Goal: Ask a question

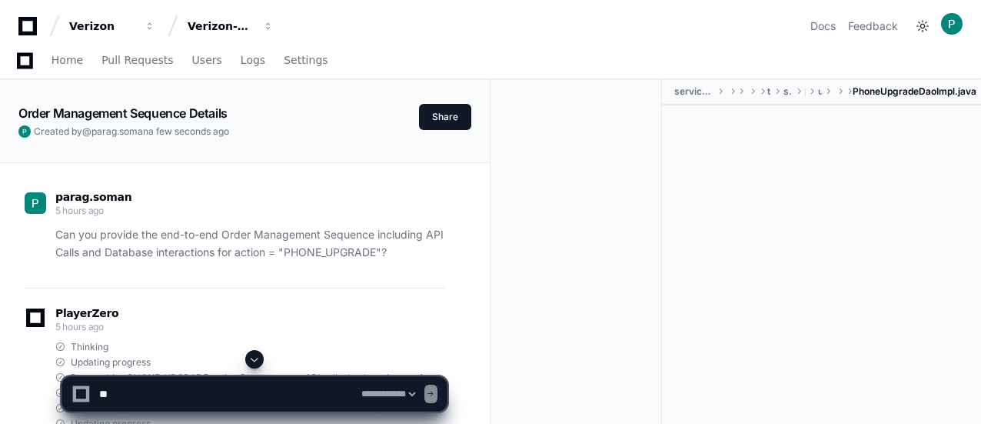
select select "*********"
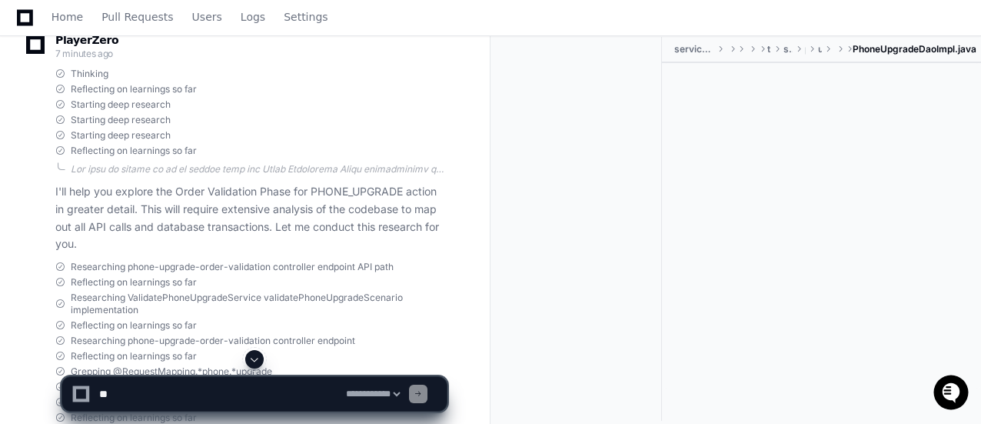
click at [261, 359] on span at bounding box center [254, 359] width 12 height 12
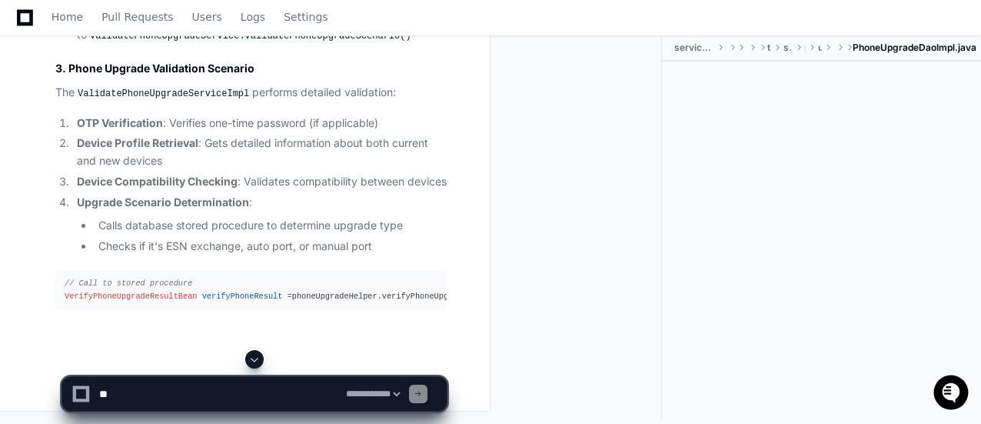
scroll to position [6329, 0]
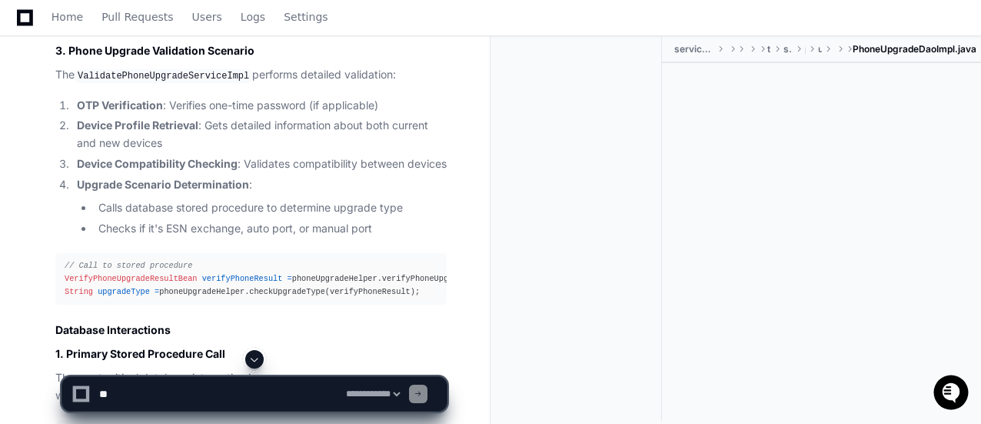
click at [255, 361] on span at bounding box center [254, 359] width 12 height 12
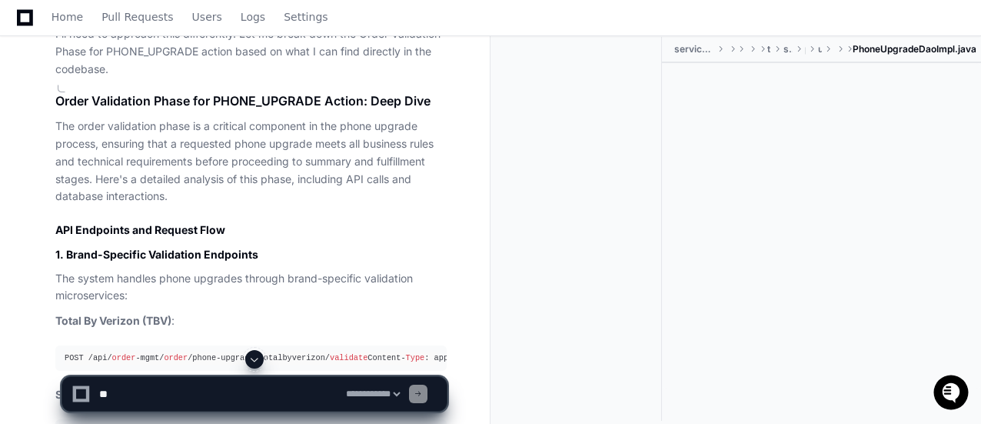
scroll to position [4614, 0]
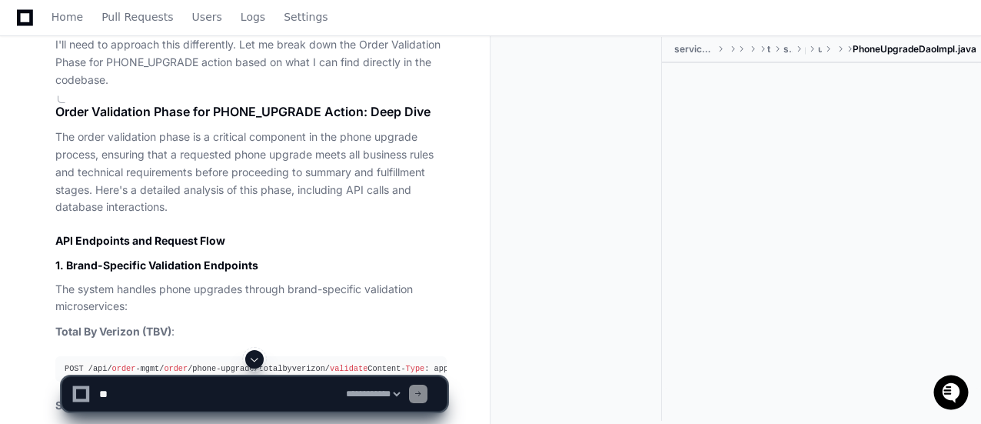
click at [929, 248] on div at bounding box center [821, 225] width 319 height 325
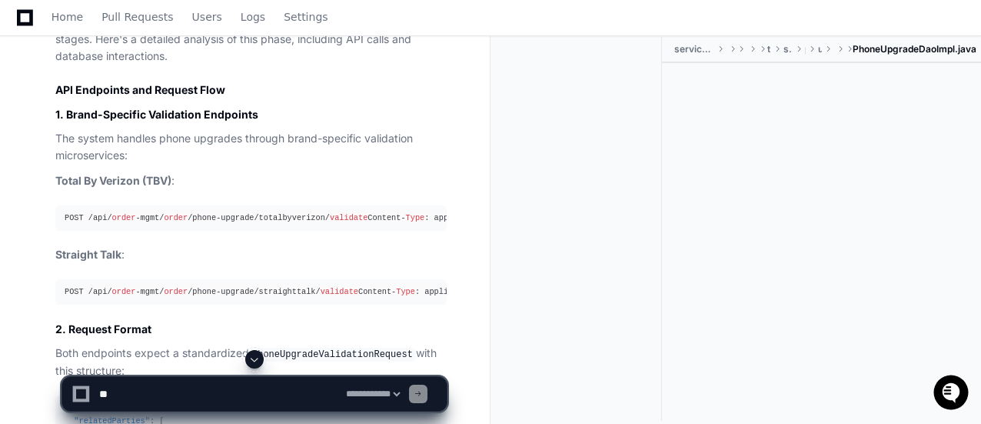
scroll to position [4787, 0]
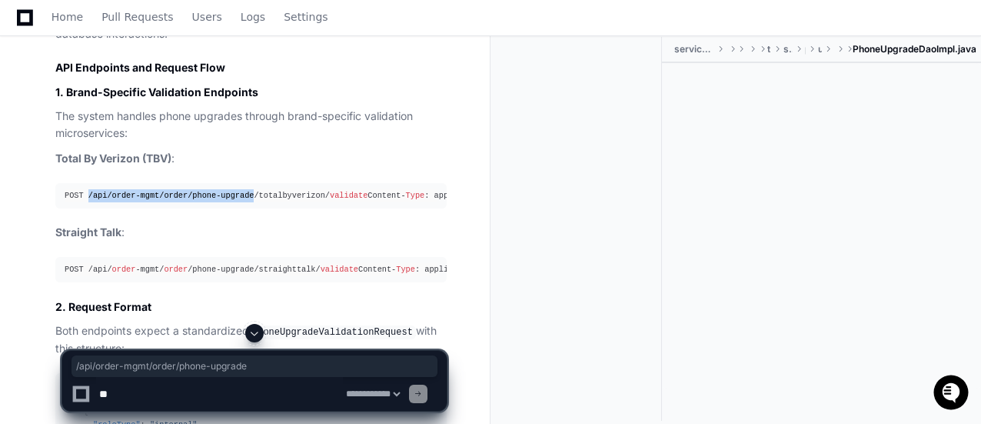
drag, startPoint x: 86, startPoint y: 148, endPoint x: 238, endPoint y: 149, distance: 151.5
click at [238, 189] on div "POST /api/ order -mgmt/ order /phone-upgrade/totalbyverizon/ validate Content- …" at bounding box center [251, 195] width 373 height 13
copy div "/api/ order -mgmt/ order /phone-upgrade"
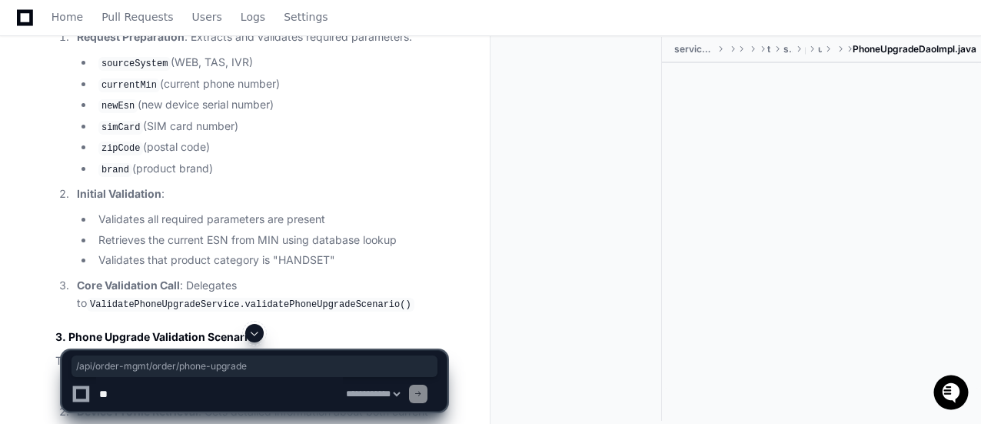
scroll to position [6054, 0]
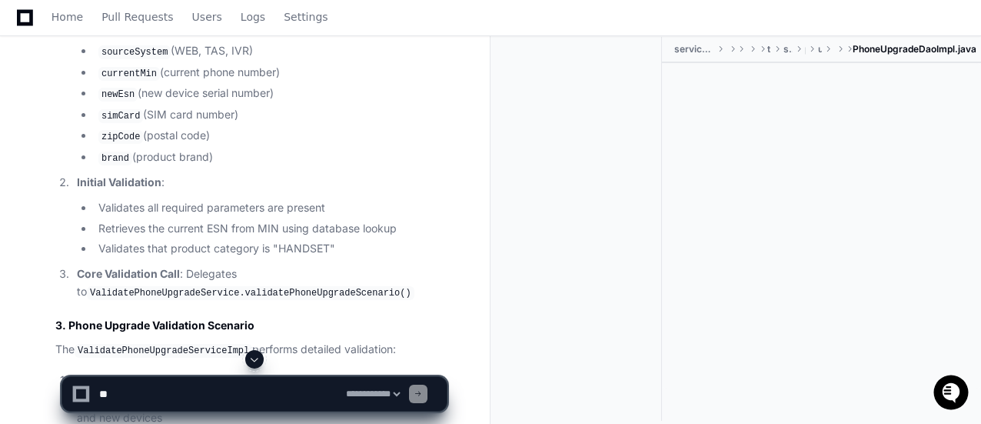
click at [780, 324] on div at bounding box center [821, 225] width 319 height 325
click at [251, 359] on span at bounding box center [254, 359] width 12 height 12
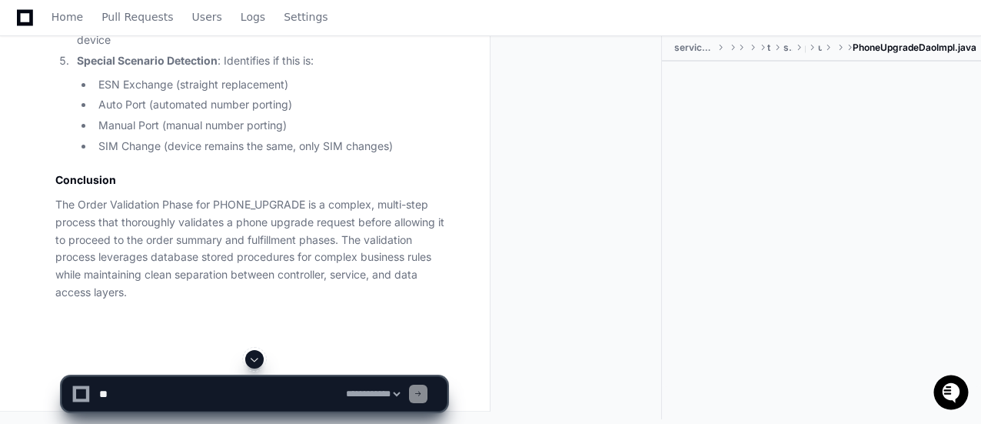
scroll to position [8940, 0]
